Goal: Transaction & Acquisition: Purchase product/service

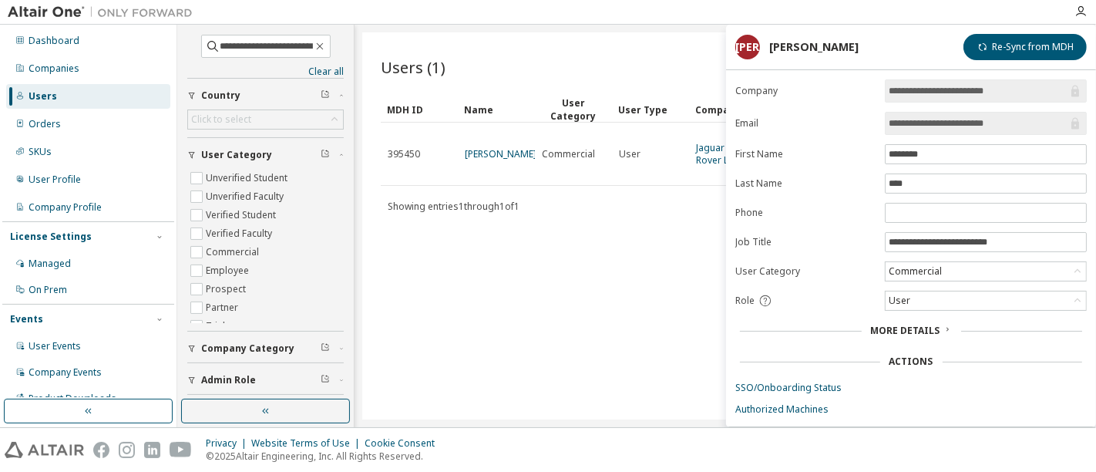
scroll to position [70, 0]
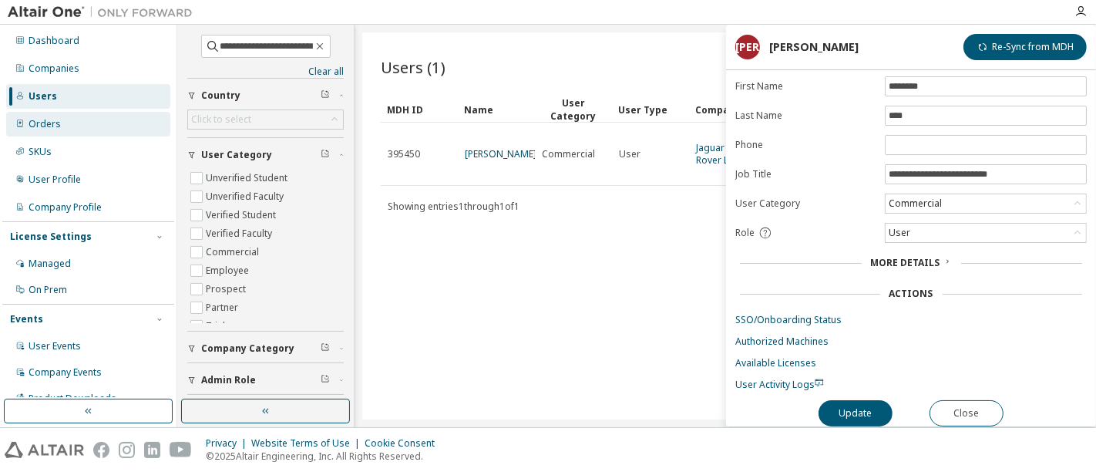
click at [68, 133] on div "Orders" at bounding box center [88, 124] width 164 height 25
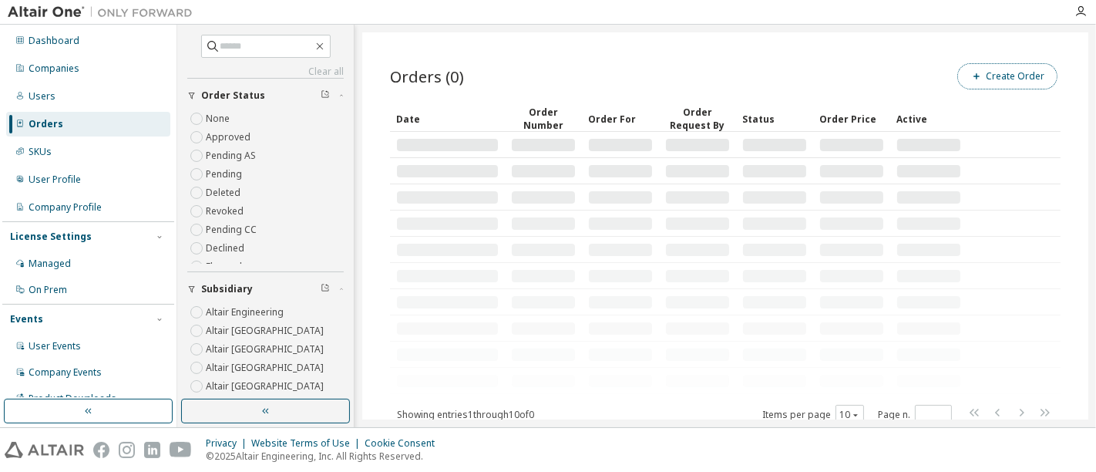
click at [981, 80] on button "Create Order" at bounding box center [1007, 76] width 100 height 26
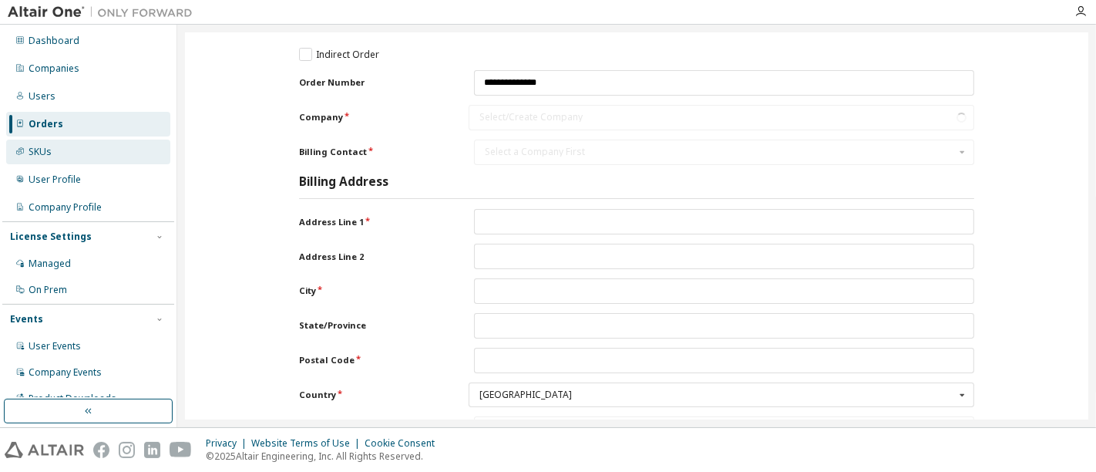
click at [55, 150] on div "SKUs" at bounding box center [88, 152] width 164 height 25
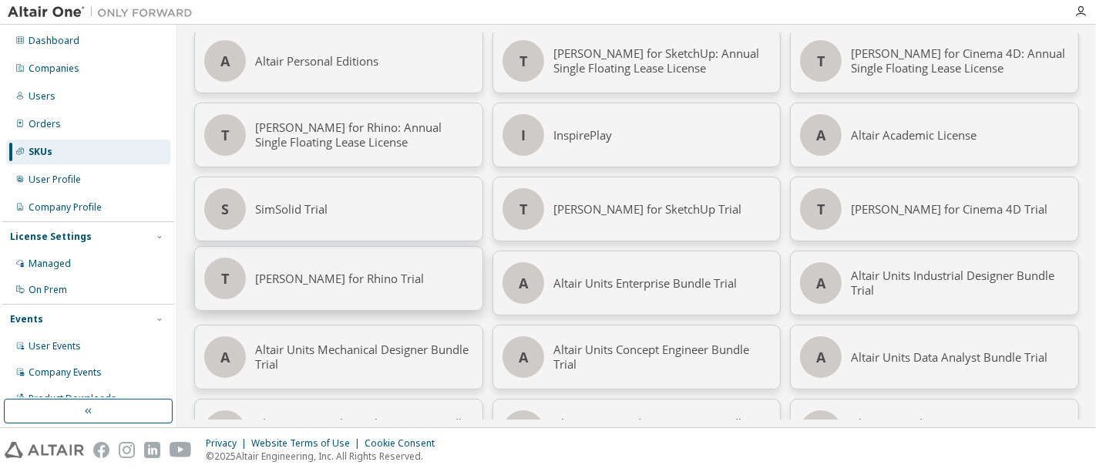
scroll to position [86, 0]
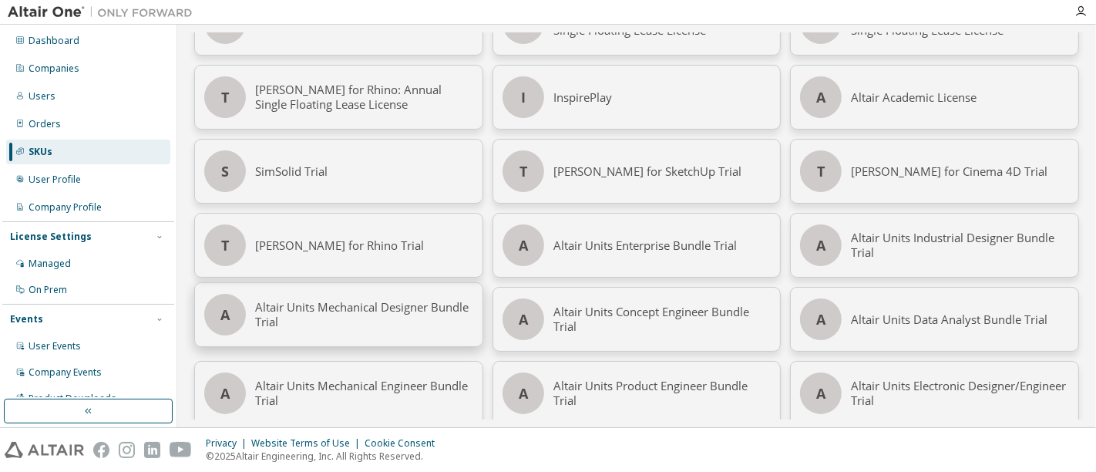
click at [315, 297] on div "Altair Units Mechanical Designer Bundle Trial" at bounding box center [364, 314] width 218 height 63
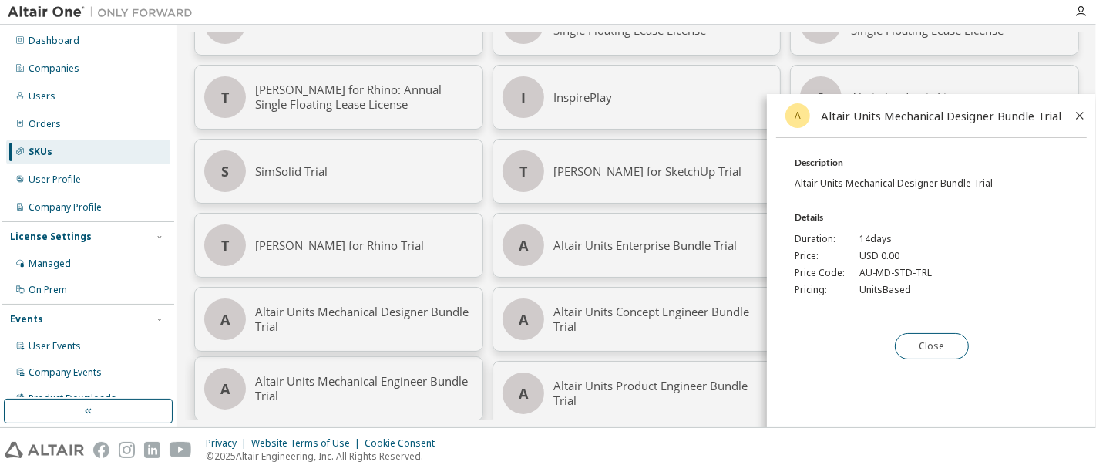
click at [332, 382] on div "Altair Units Mechanical Engineer Bundle Trial" at bounding box center [364, 388] width 218 height 63
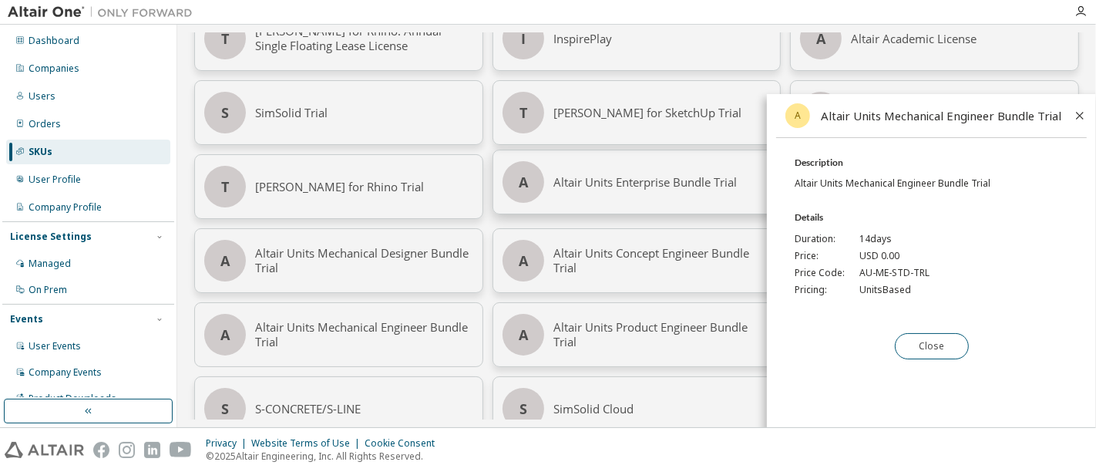
scroll to position [171, 0]
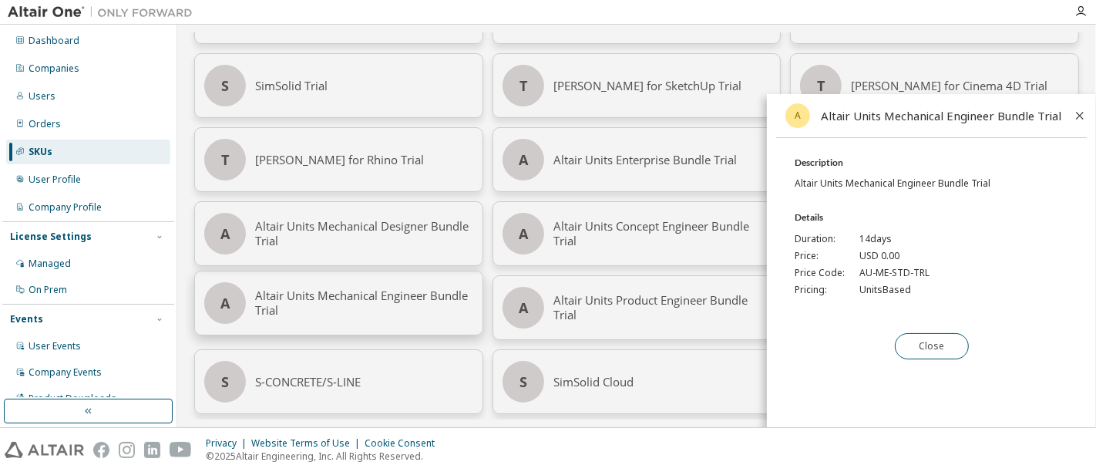
click at [345, 302] on div "Altair Units Mechanical Engineer Bundle Trial" at bounding box center [364, 302] width 218 height 63
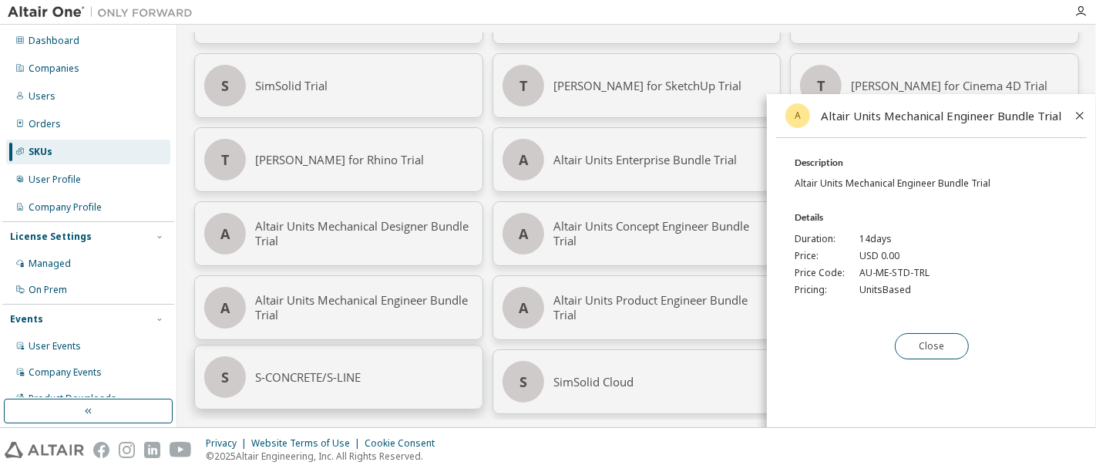
click at [348, 367] on div "S-CONCRETE/S-LINE" at bounding box center [364, 376] width 218 height 63
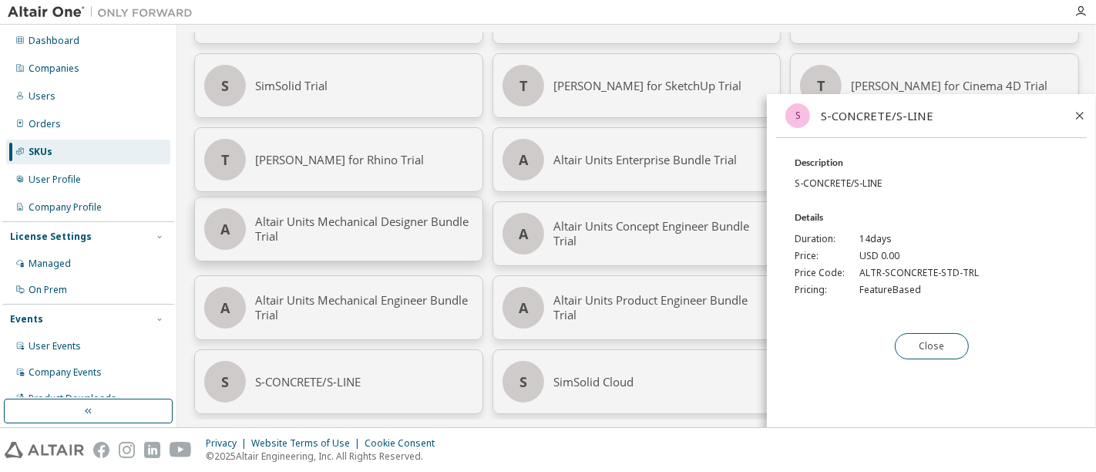
click at [323, 236] on div "Altair Units Mechanical Designer Bundle Trial" at bounding box center [364, 228] width 218 height 63
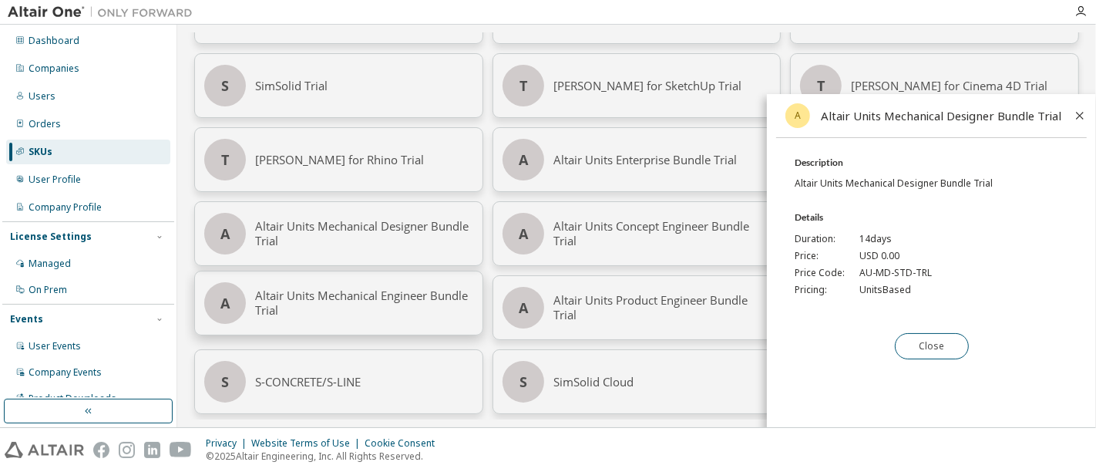
click at [337, 295] on div "Altair Units Mechanical Engineer Bundle Trial" at bounding box center [364, 302] width 218 height 63
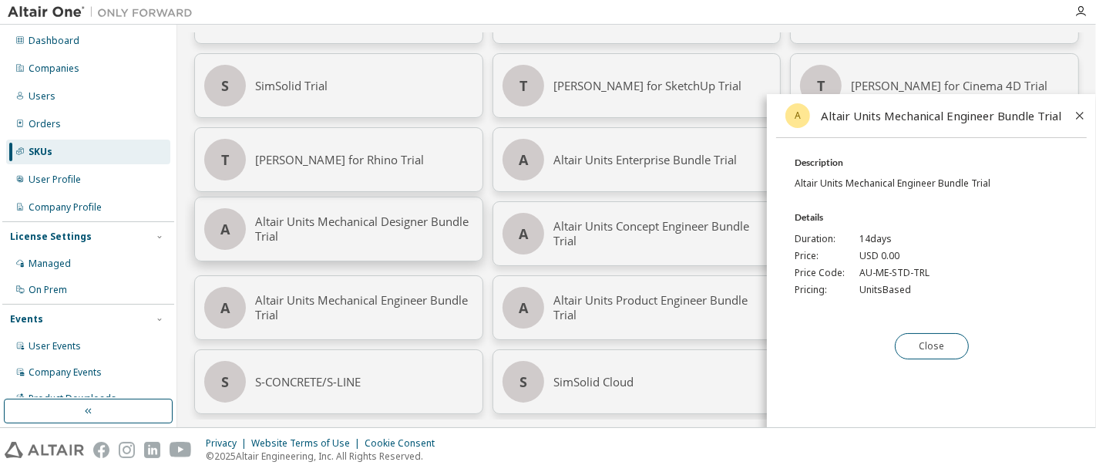
click at [323, 263] on div "A Altair Personal Editions T [PERSON_NAME] for SketchUp: Annual Single Floating…" at bounding box center [636, 233] width 885 height 657
click at [317, 238] on div "Altair Units Mechanical Designer Bundle Trial" at bounding box center [364, 228] width 218 height 63
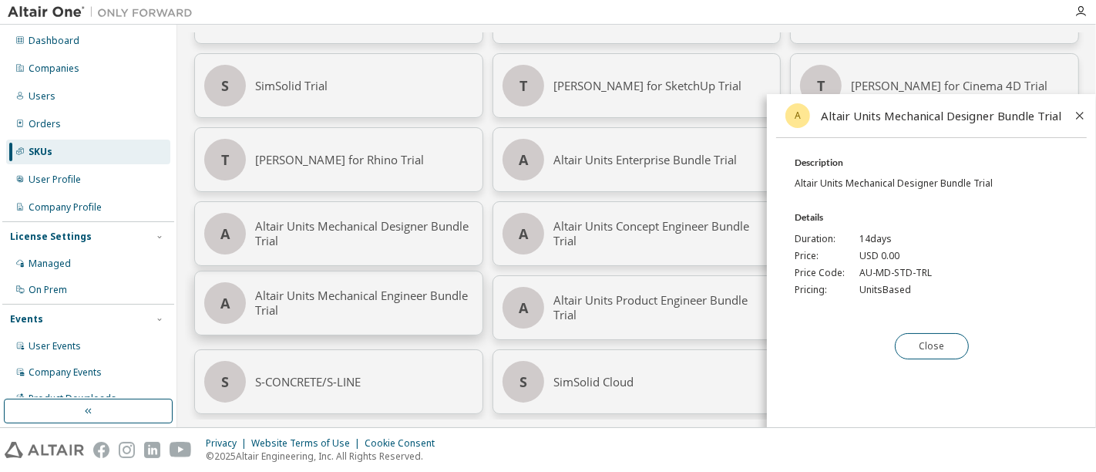
click at [323, 294] on div "Altair Units Mechanical Engineer Bundle Trial" at bounding box center [364, 302] width 218 height 63
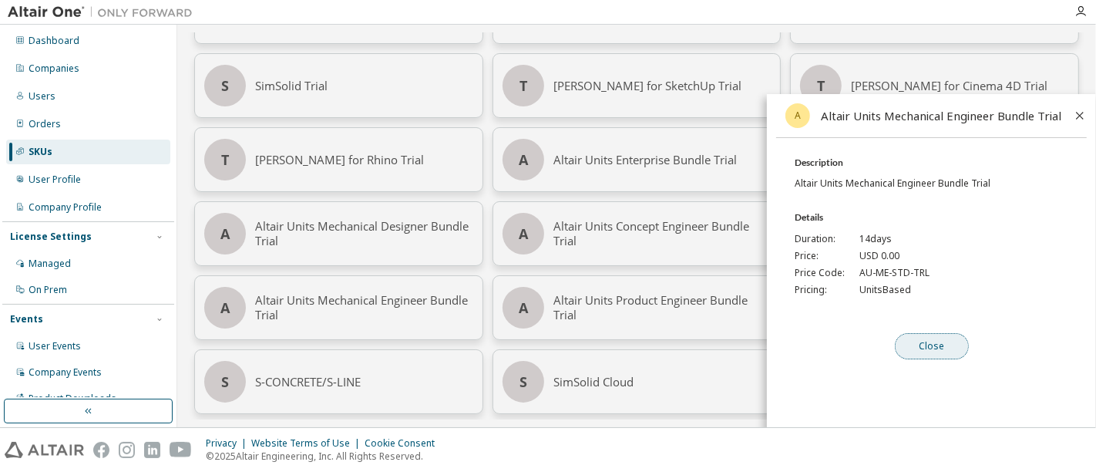
click at [929, 359] on button "Close" at bounding box center [932, 346] width 74 height 26
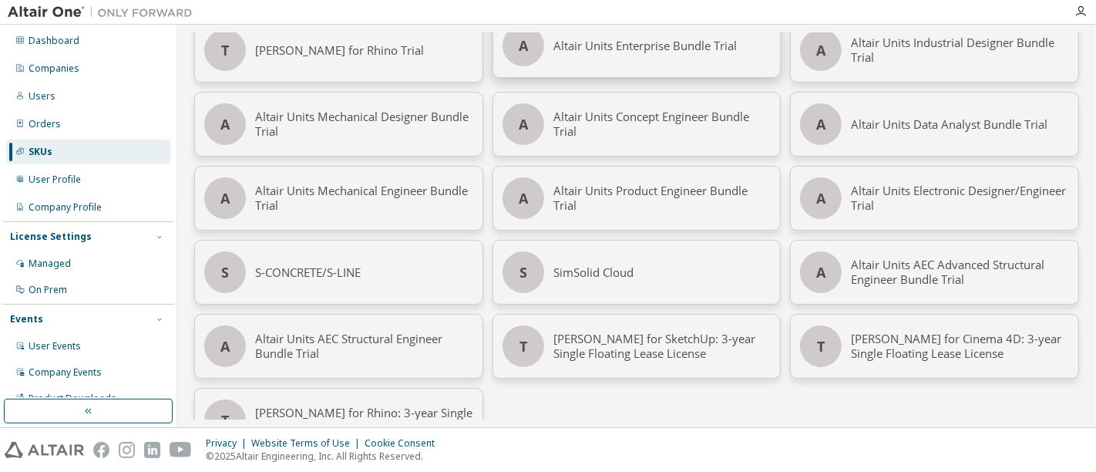
scroll to position [321, 0]
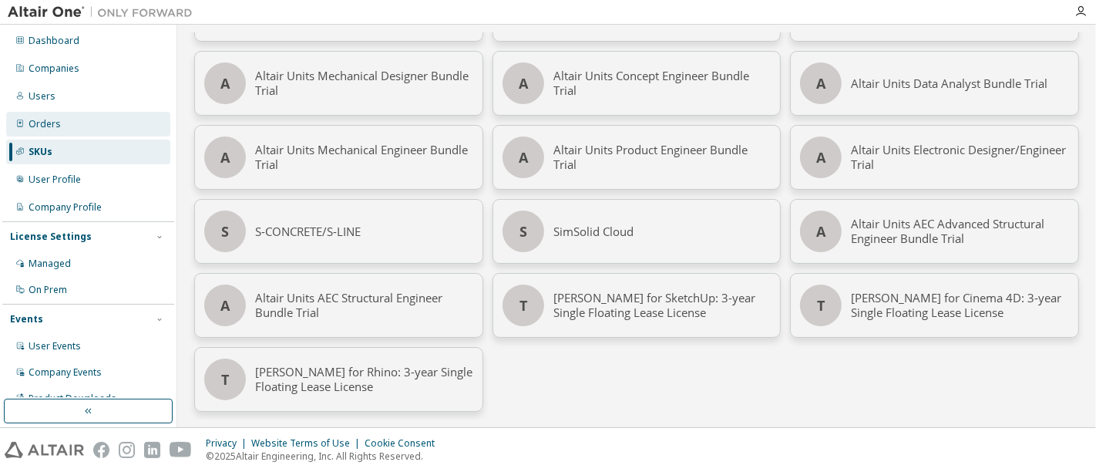
click at [70, 118] on div "Orders" at bounding box center [88, 124] width 164 height 25
